Goal: Task Accomplishment & Management: Use online tool/utility

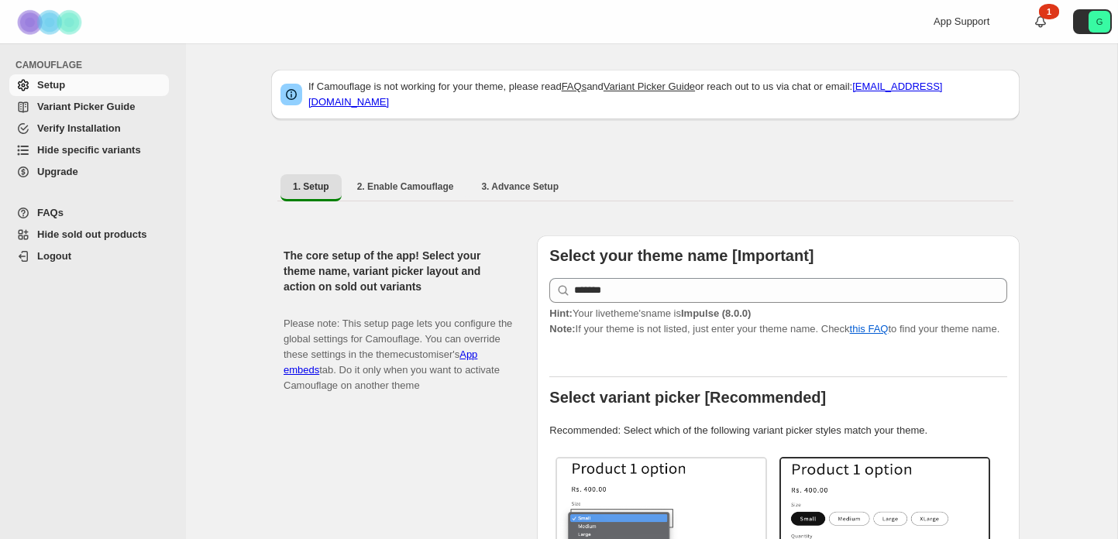
click at [115, 150] on span "Hide specific variants" at bounding box center [89, 150] width 104 height 12
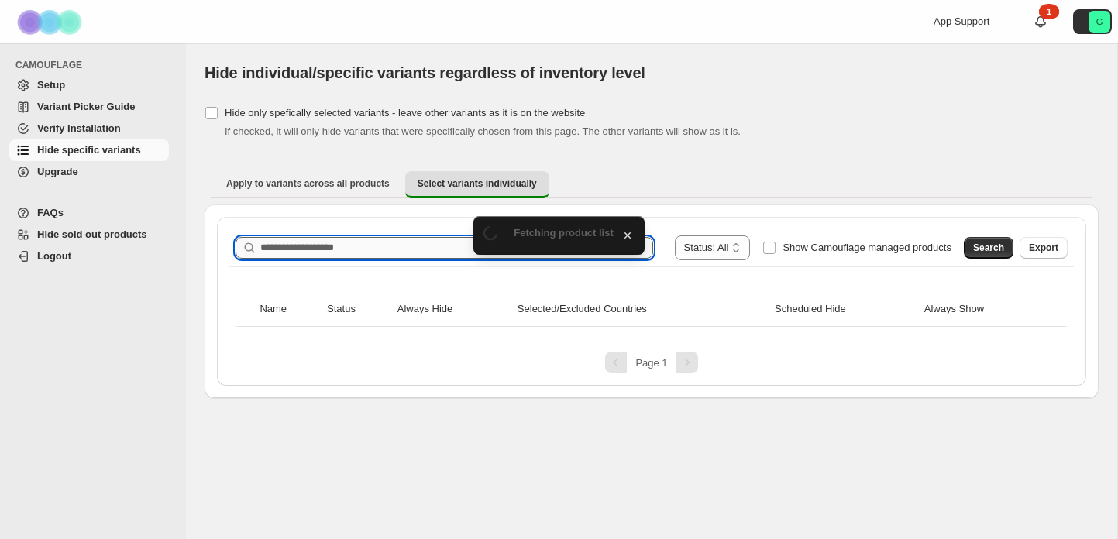
click at [512, 254] on input "Search product name" at bounding box center [456, 248] width 393 height 22
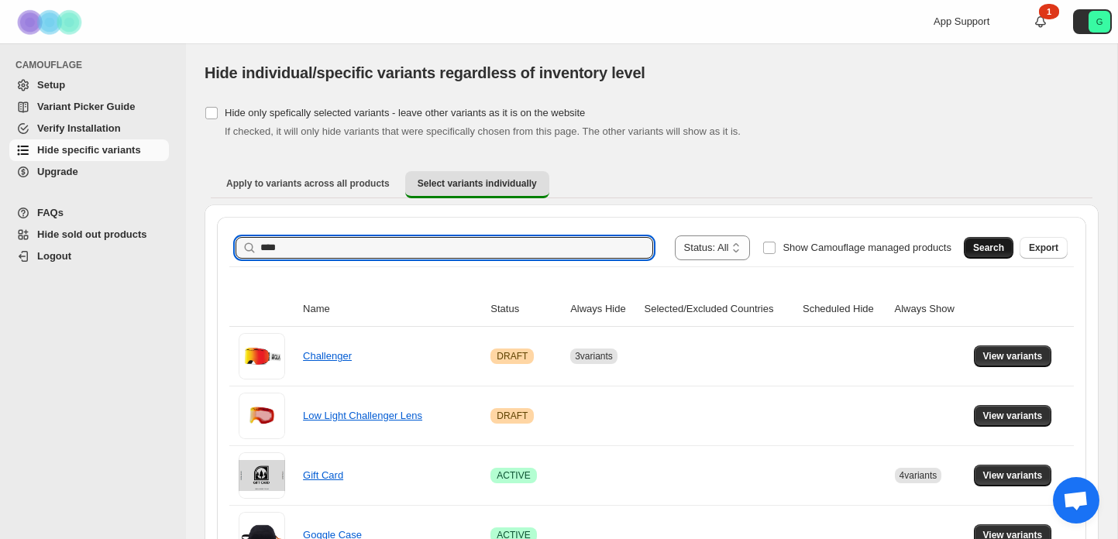
click at [996, 250] on span "Search" at bounding box center [988, 248] width 31 height 12
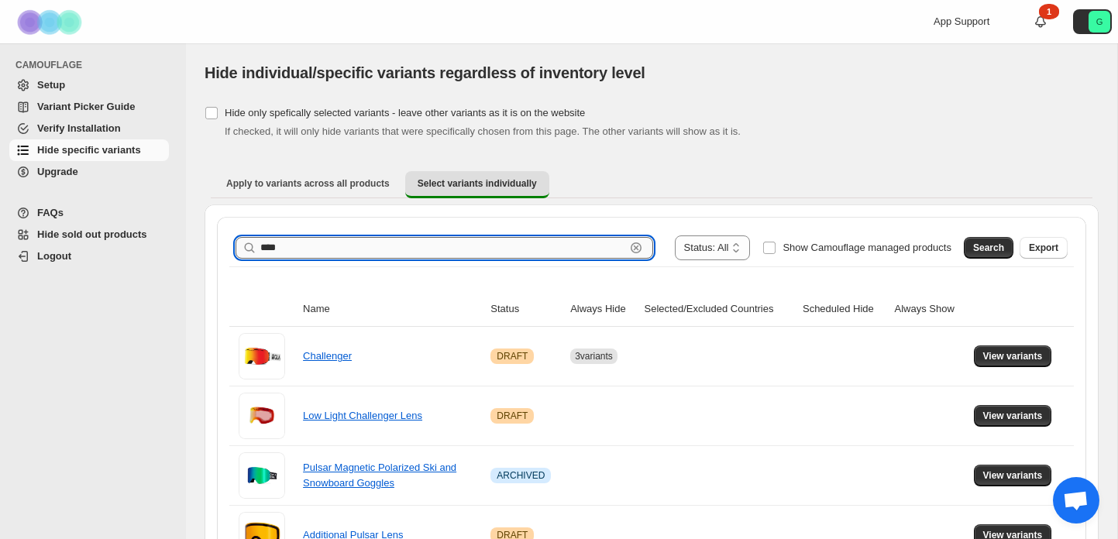
click at [327, 239] on input "****" at bounding box center [442, 248] width 365 height 22
click at [984, 249] on span "Search" at bounding box center [988, 248] width 31 height 12
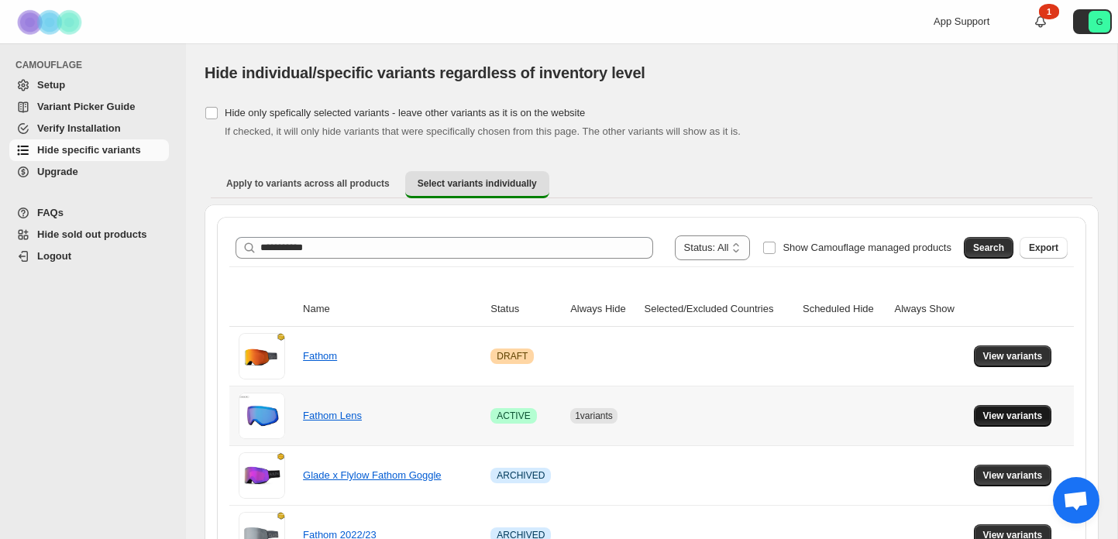
click at [1016, 415] on span "View variants" at bounding box center [1013, 416] width 60 height 12
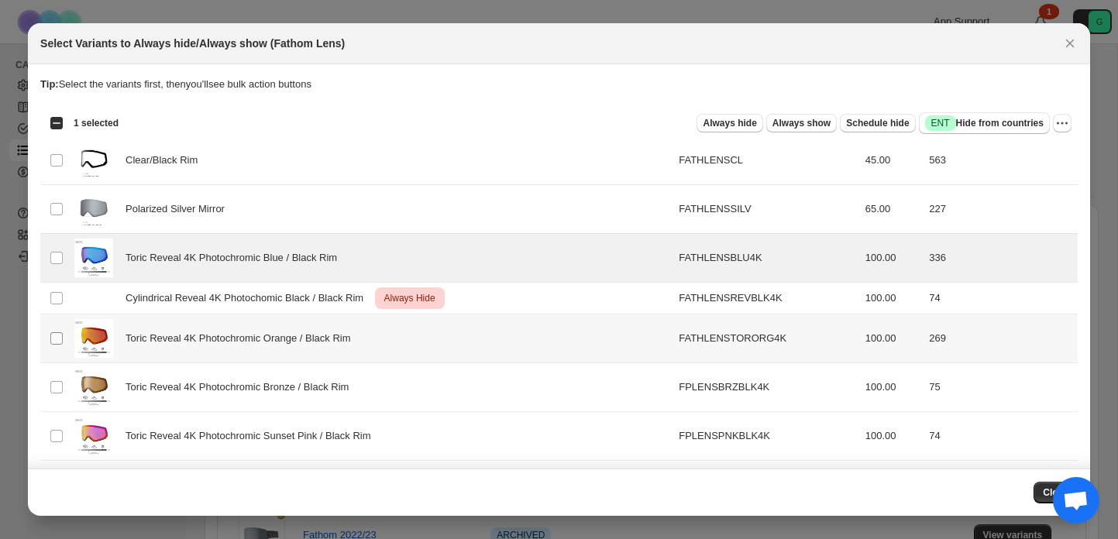
click at [63, 336] on span ":r7:" at bounding box center [57, 339] width 14 height 14
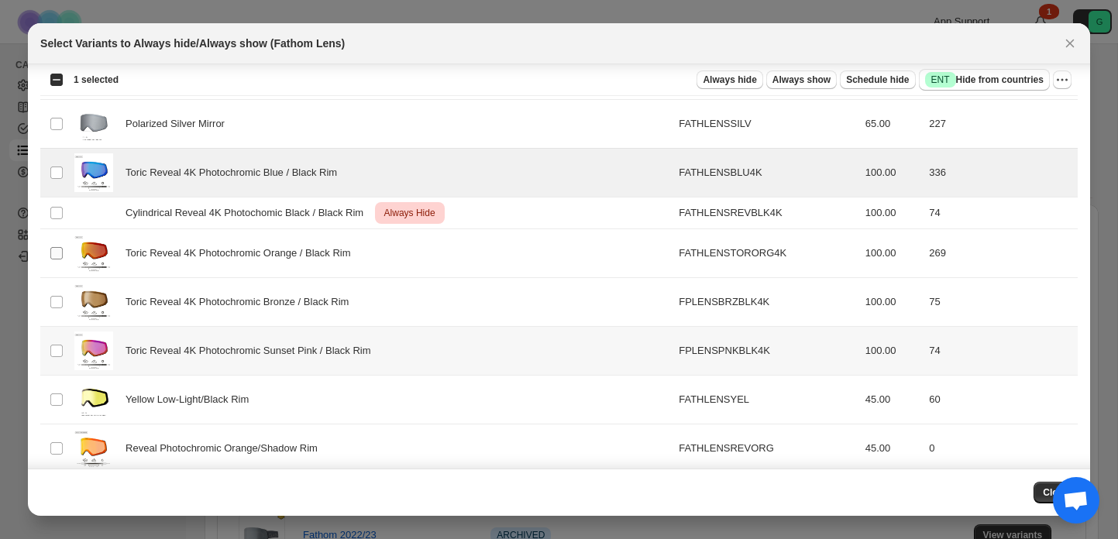
scroll to position [87, 0]
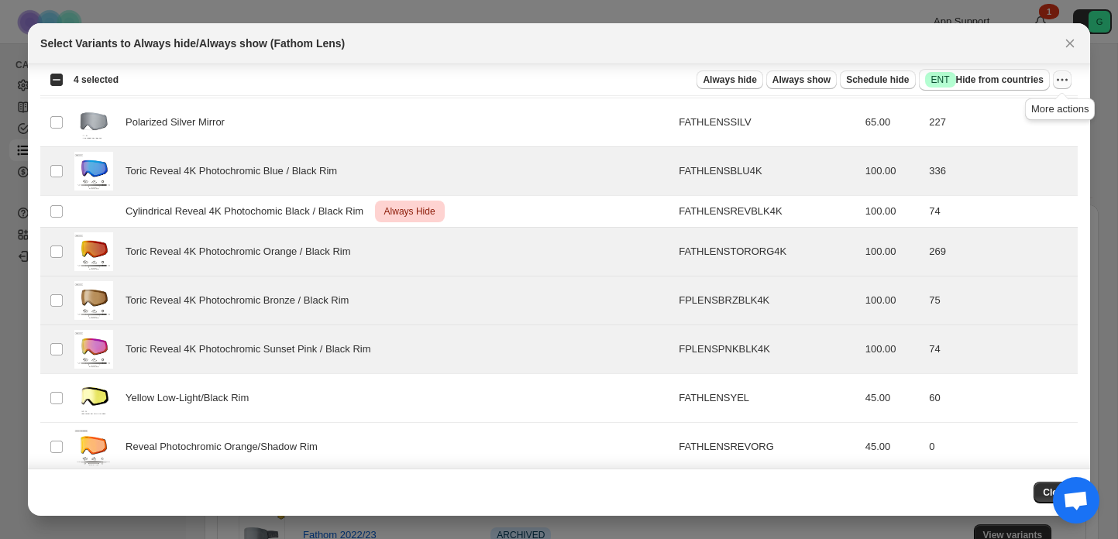
click at [1070, 78] on button "More actions" at bounding box center [1062, 80] width 19 height 19
drag, startPoint x: 1018, startPoint y: 116, endPoint x: 812, endPoint y: 98, distance: 206.9
click at [716, 74] on button "Always hide" at bounding box center [730, 80] width 66 height 19
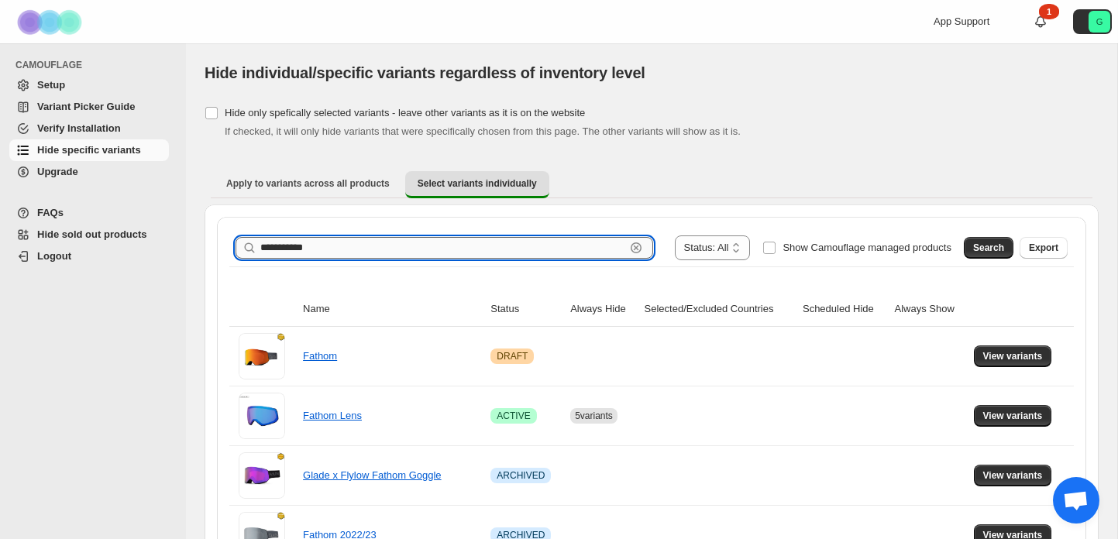
click at [280, 246] on input "**********" at bounding box center [442, 248] width 365 height 22
type input "**********"
click at [983, 245] on span "Search" at bounding box center [988, 248] width 31 height 12
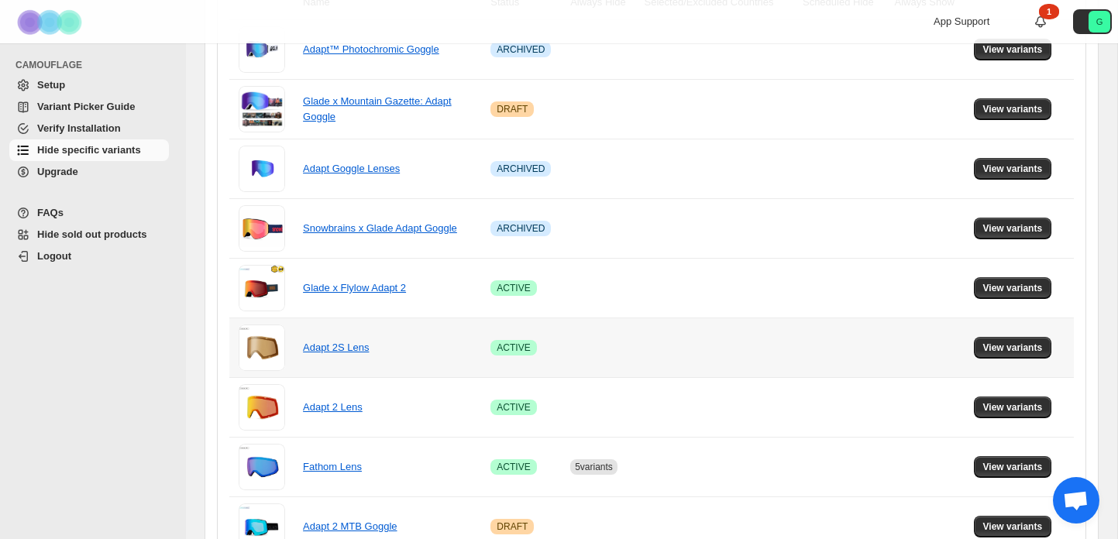
scroll to position [345, 0]
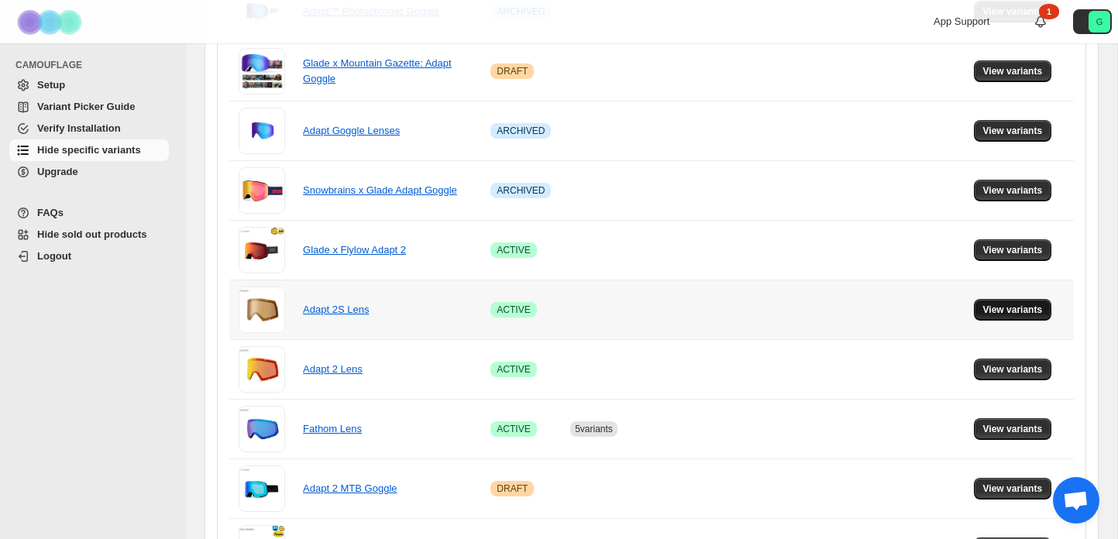
click at [1040, 305] on span "View variants" at bounding box center [1013, 310] width 60 height 12
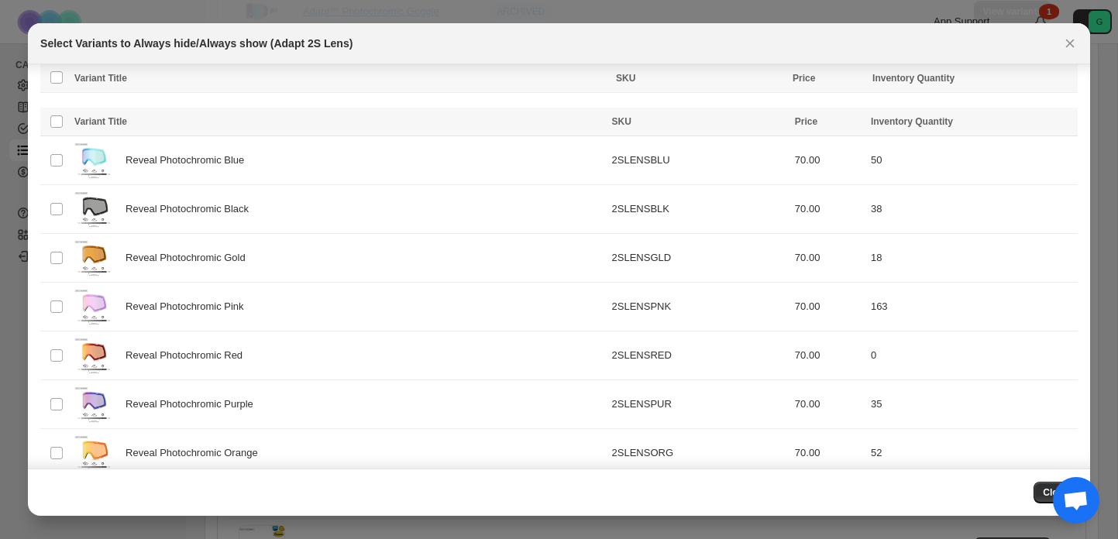
scroll to position [363, 0]
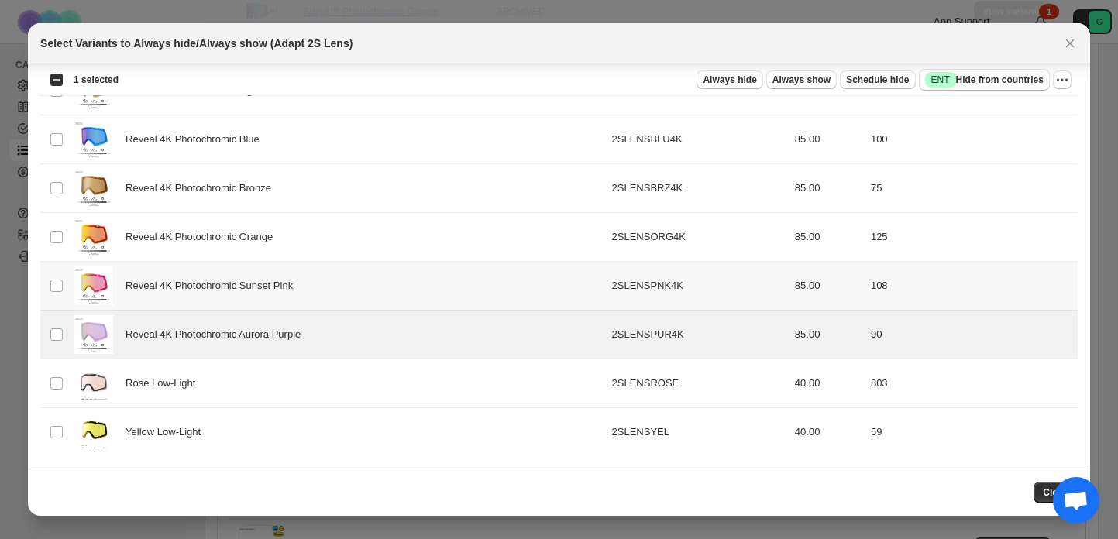
click at [67, 285] on td "Select product variant" at bounding box center [54, 286] width 29 height 49
click at [67, 236] on td "Select product variant" at bounding box center [54, 237] width 29 height 49
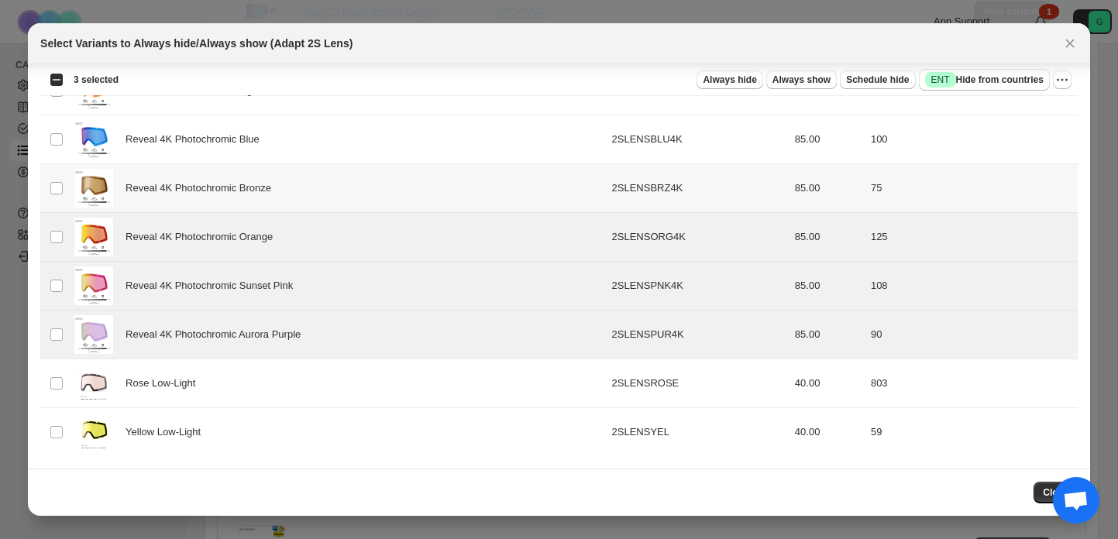
click at [67, 175] on td "Select product variant" at bounding box center [54, 188] width 29 height 49
click at [63, 137] on span ":r1j:" at bounding box center [57, 140] width 14 height 14
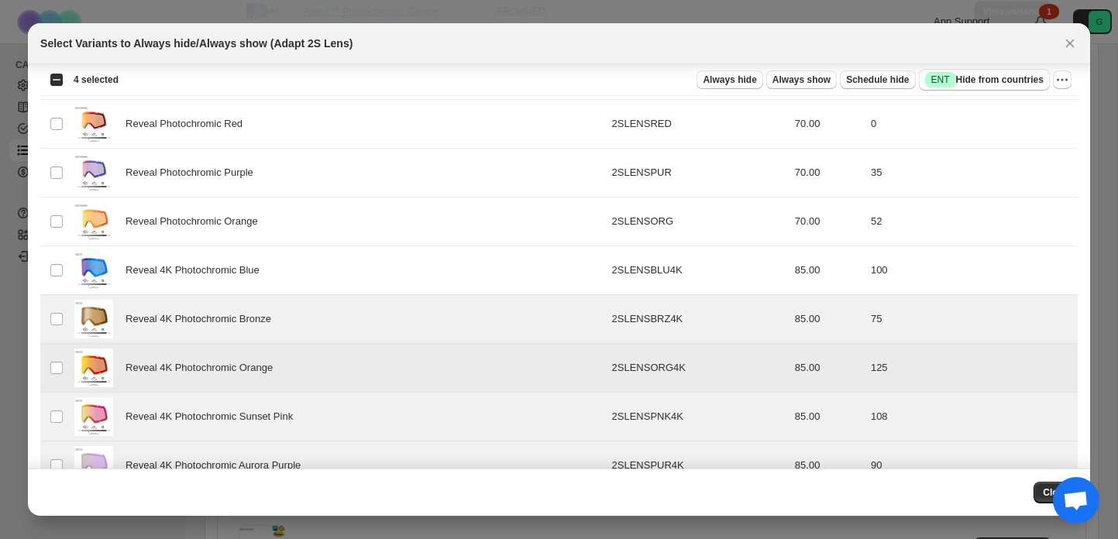
scroll to position [231, 0]
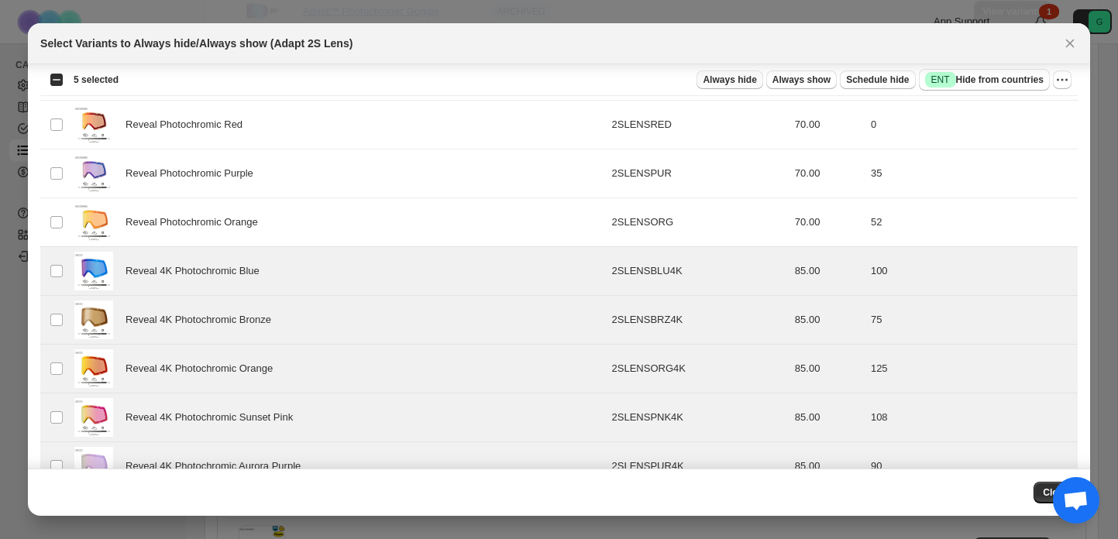
click at [747, 80] on span "Always hide" at bounding box center [729, 80] width 53 height 12
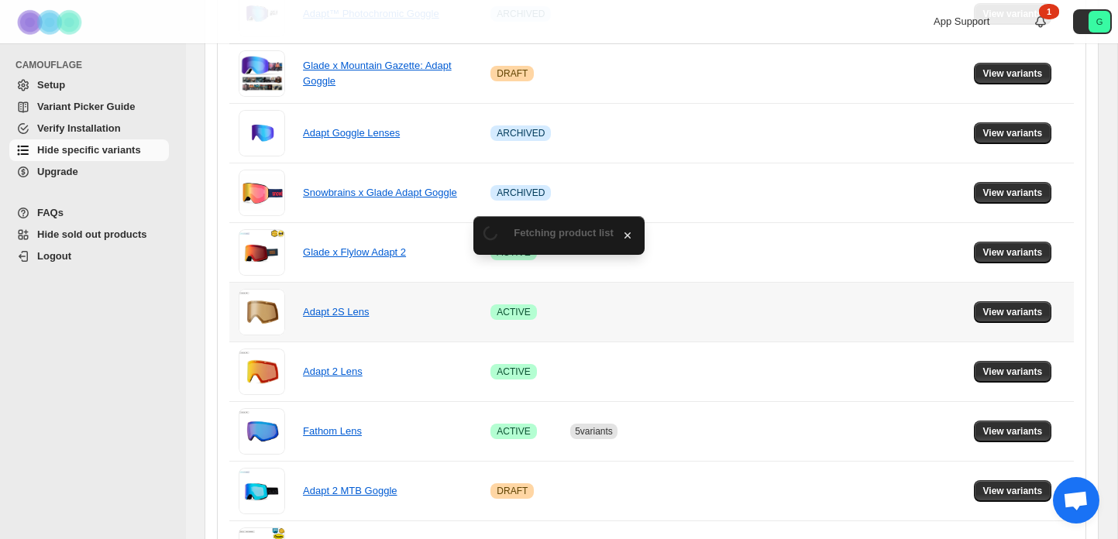
scroll to position [345, 0]
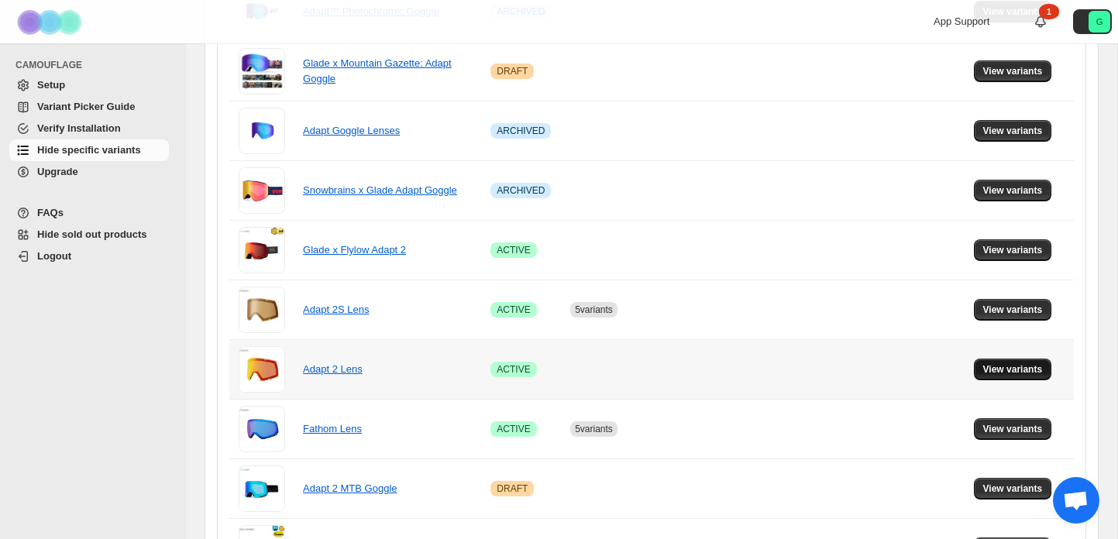
click at [1004, 367] on span "View variants" at bounding box center [1013, 369] width 60 height 12
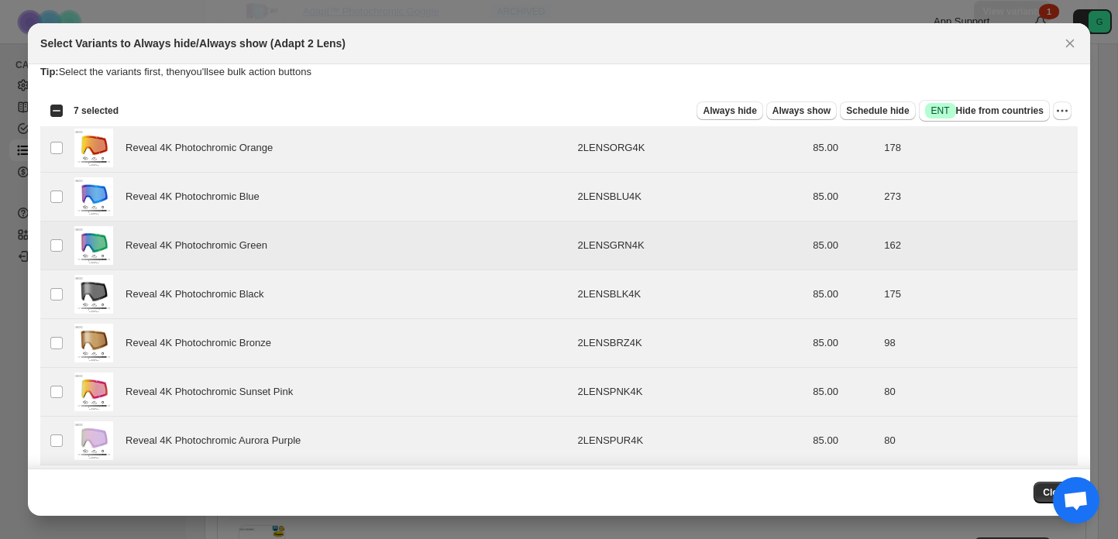
scroll to position [0, 0]
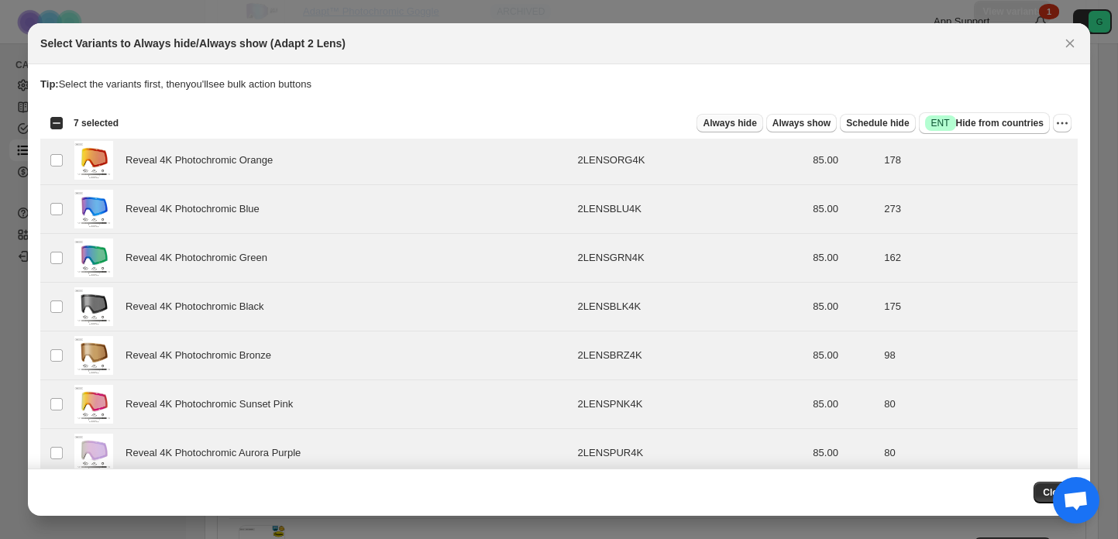
click at [722, 122] on span "Always hide" at bounding box center [729, 123] width 53 height 12
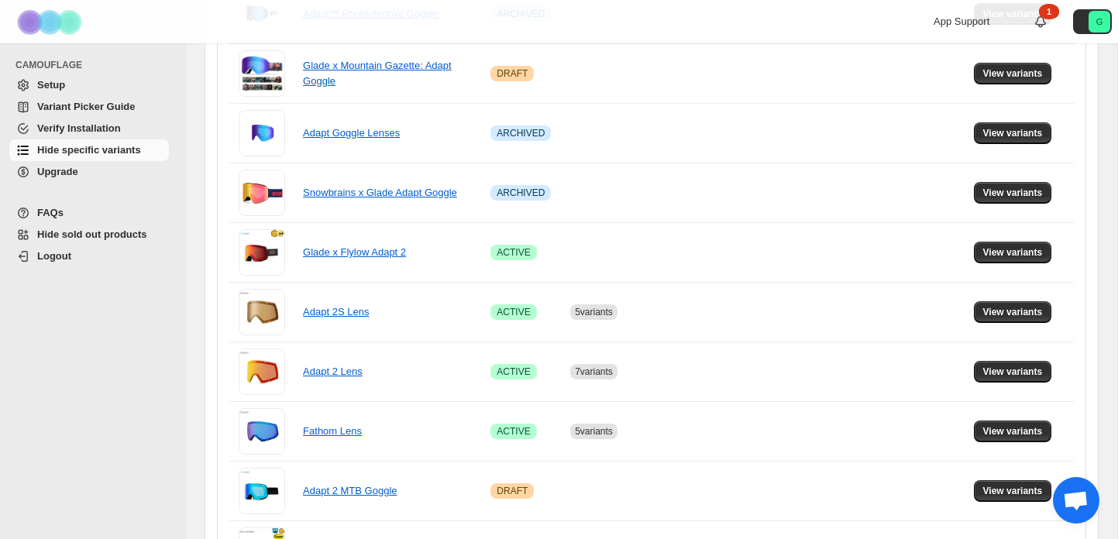
scroll to position [345, 0]
